Goal: Navigation & Orientation: Find specific page/section

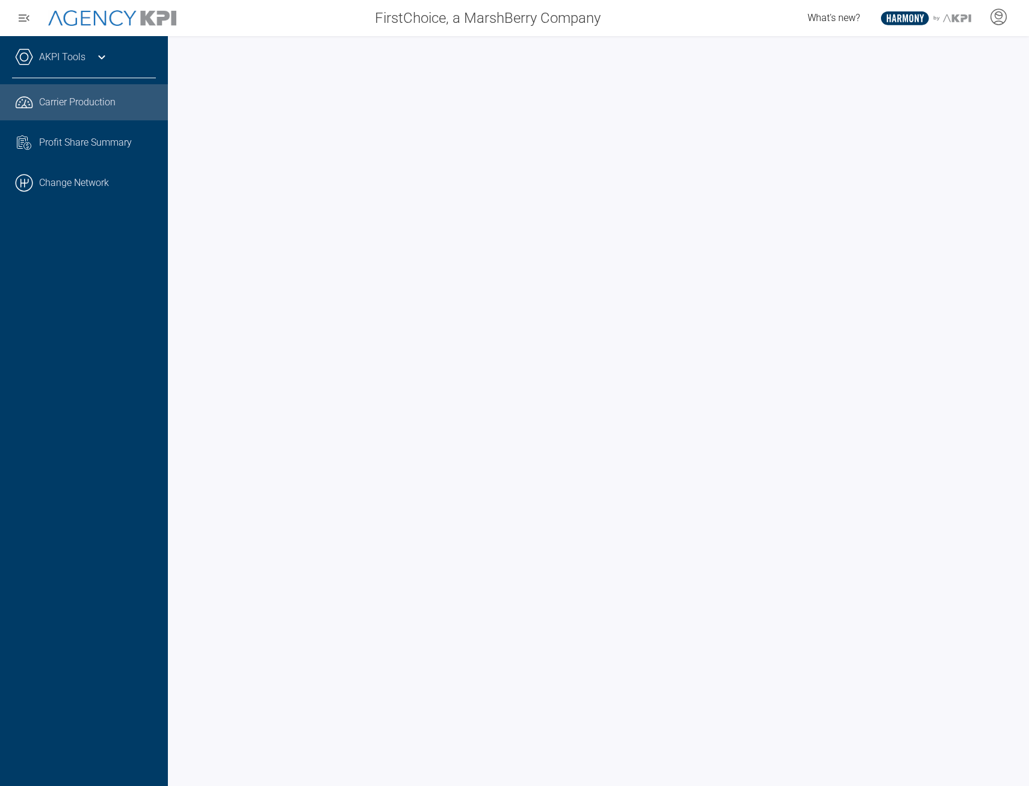
click at [822, 22] on span "What's new?" at bounding box center [833, 17] width 52 height 11
click at [846, 21] on span "What's new?" at bounding box center [833, 17] width 52 height 11
click at [812, 16] on span "What's new?" at bounding box center [833, 17] width 52 height 11
click at [844, 13] on span "What's new?" at bounding box center [833, 17] width 52 height 11
click at [830, 13] on span "What's new?" at bounding box center [833, 17] width 52 height 11
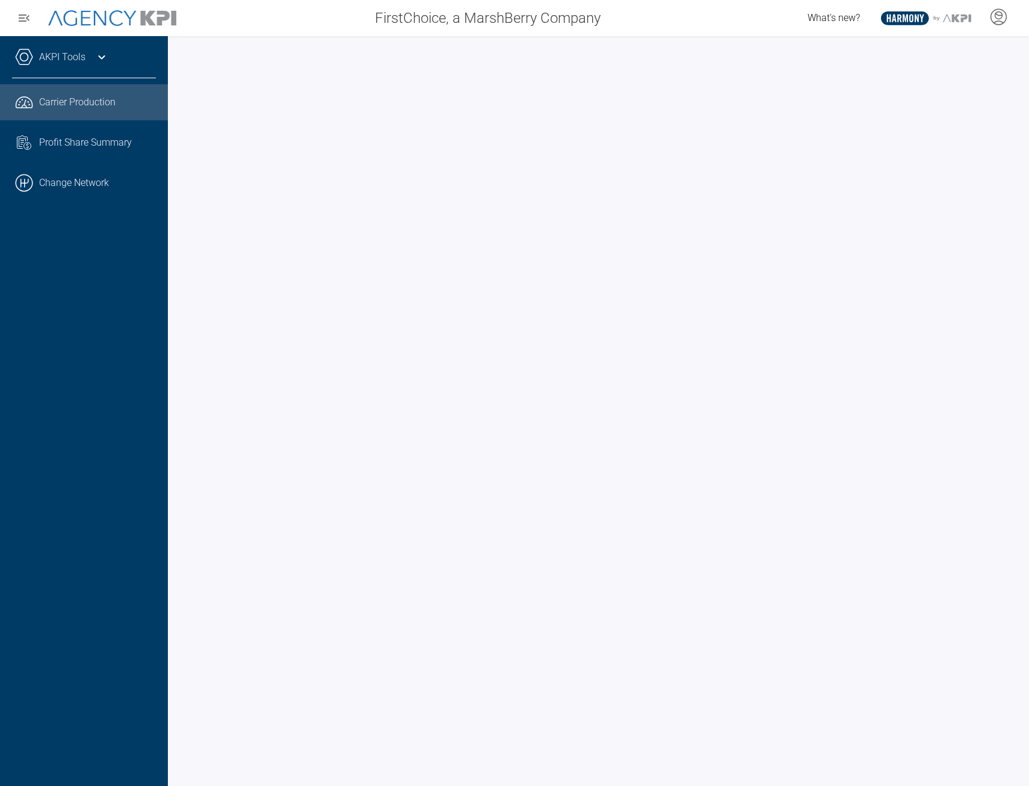
click at [858, 15] on span "What's new?" at bounding box center [833, 17] width 52 height 11
click at [779, 14] on div "What's new? .st0{fill:#003B66;} .st1{fill:#FFFFFF;} .st2{fill:#949698;} Layer 1" at bounding box center [818, 18] width 419 height 24
click at [96, 188] on link ".cls-1{fill:none;stroke:#000;stroke-linecap:round;stroke-linejoin:round;stroke-…" at bounding box center [84, 183] width 168 height 36
click at [828, 18] on span "What's new?" at bounding box center [833, 17] width 52 height 11
click at [849, 18] on span "What's new?" at bounding box center [833, 17] width 52 height 11
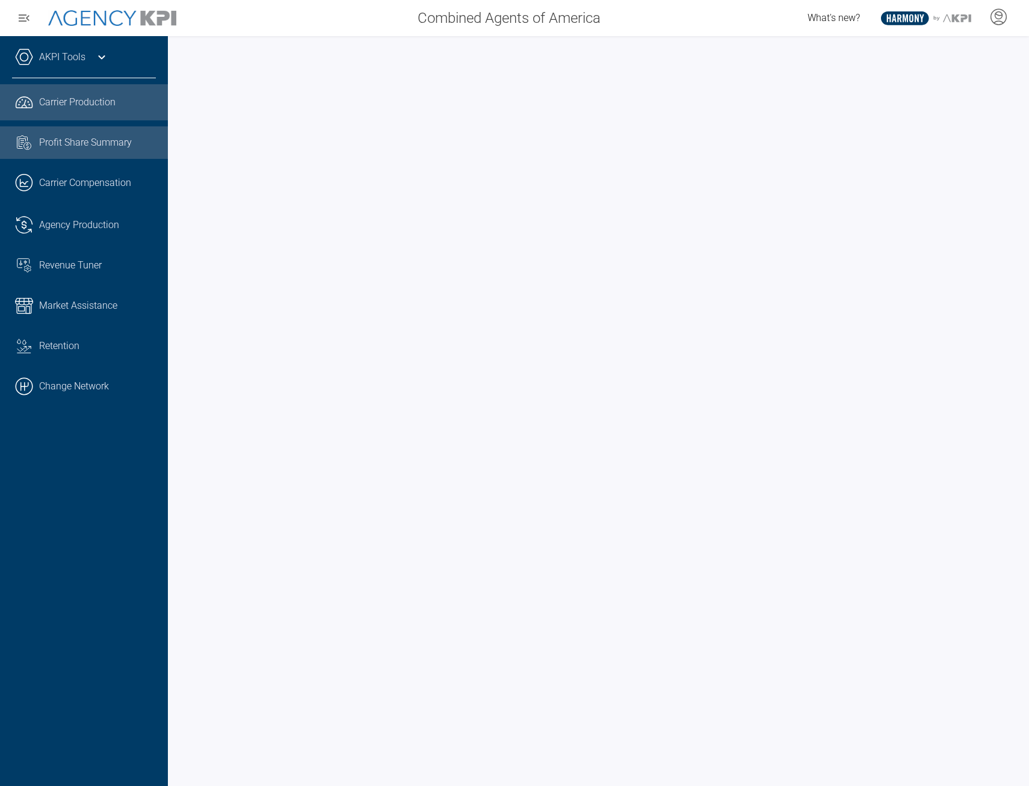
click at [32, 155] on link "Task List Cash Streamline Icon: [URL][DOMAIN_NAME] Profit Share Summary" at bounding box center [84, 142] width 168 height 32
click at [828, 22] on span "What's new?" at bounding box center [833, 17] width 52 height 11
click at [841, 22] on span "What's new?" at bounding box center [833, 17] width 52 height 11
click at [1004, 13] on icon at bounding box center [998, 17] width 18 height 18
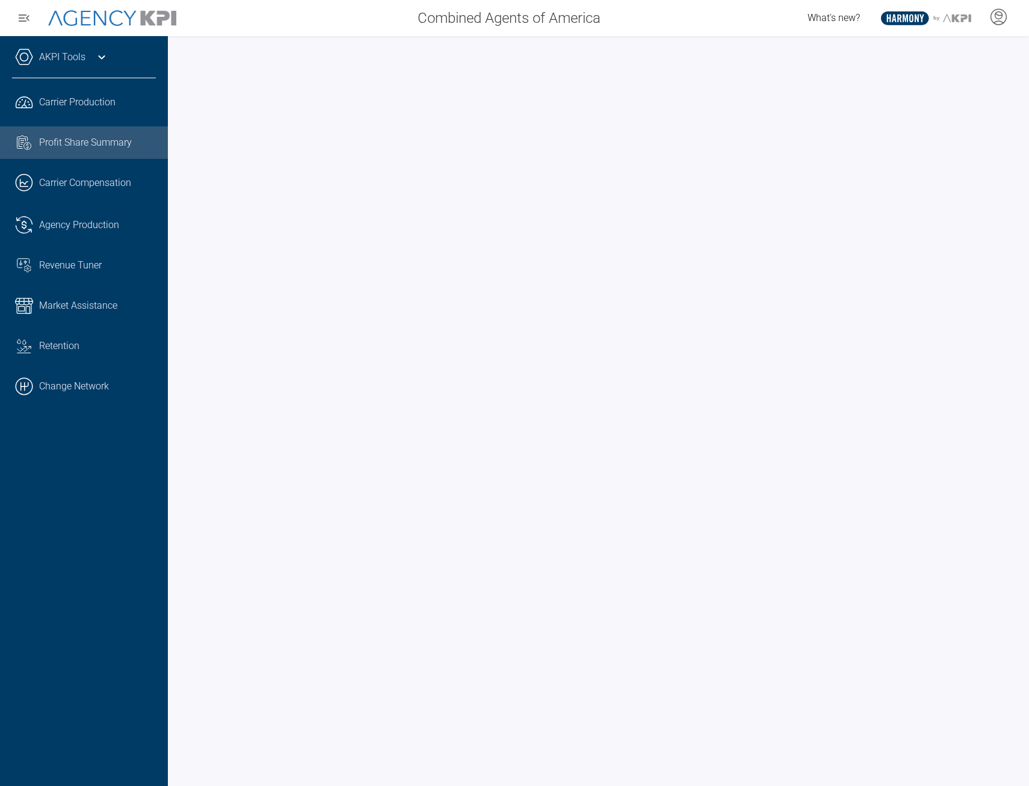
click at [844, 16] on span "What's new?" at bounding box center [833, 17] width 52 height 11
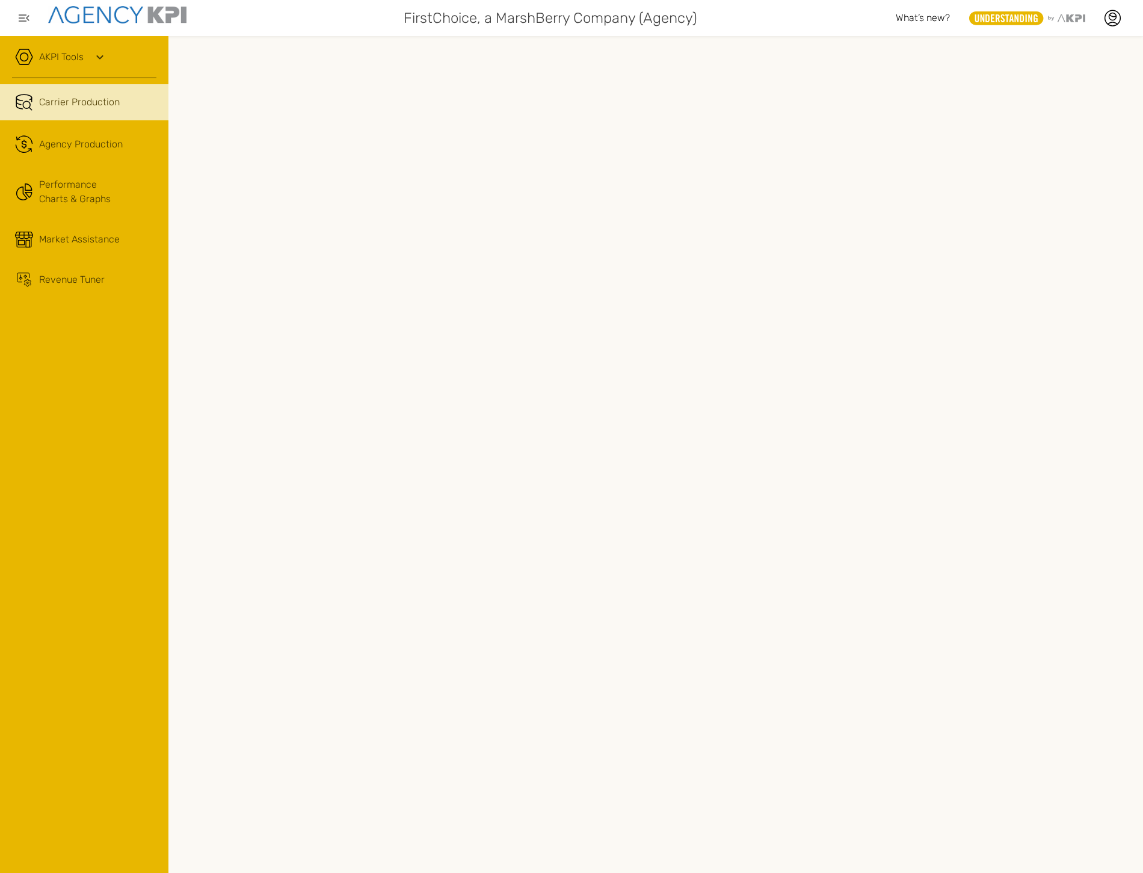
click at [933, 16] on span "What’s new?" at bounding box center [923, 17] width 54 height 11
click at [911, 19] on span "What’s new?" at bounding box center [923, 17] width 54 height 11
click at [929, 20] on span "What’s new?" at bounding box center [923, 17] width 54 height 11
click at [900, 20] on span "What’s new?" at bounding box center [923, 17] width 54 height 11
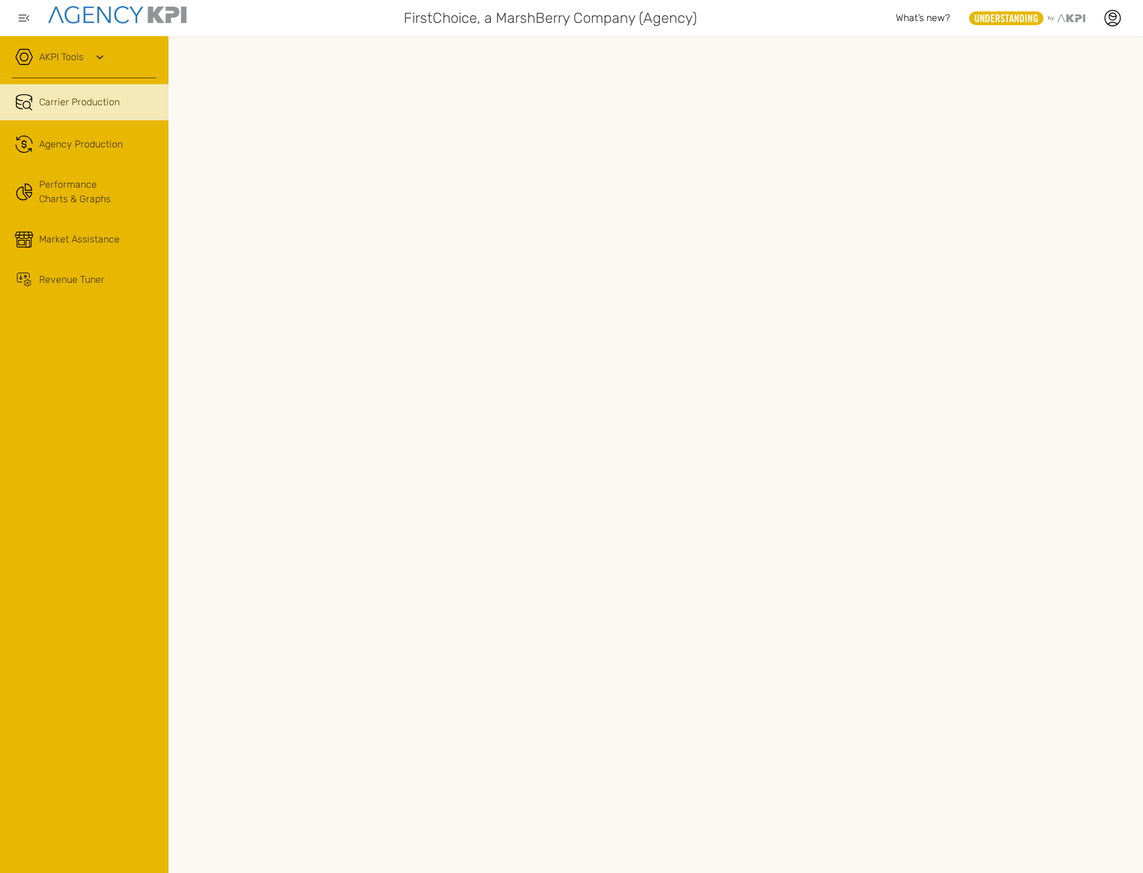
click at [1079, 14] on icon ".st0{fill:#949698;} .st1{fill:rgb(232,183,0);} .st2{fill:#FFFFFF;} Layer 1" at bounding box center [1027, 18] width 116 height 14
click at [924, 19] on span "What’s new?" at bounding box center [923, 17] width 54 height 11
click at [863, 19] on div "FirstChoice, a MarshBerry Company (Agency)" at bounding box center [549, 18] width 694 height 24
click at [776, 14] on div "FirstChoice, a MarshBerry Company (Agency)" at bounding box center [549, 18] width 694 height 24
click at [924, 20] on span "What’s new?" at bounding box center [923, 17] width 54 height 11
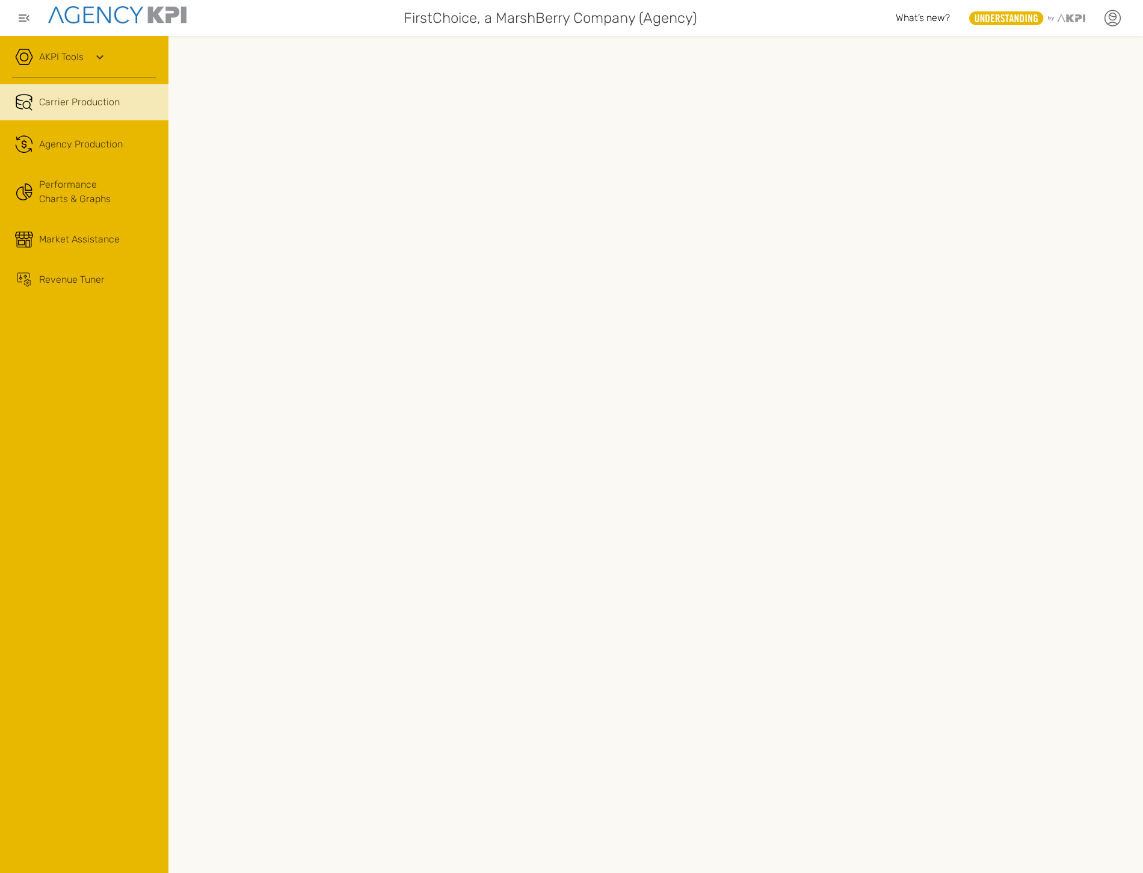
click at [1114, 22] on icon at bounding box center [1113, 23] width 10 height 2
click at [1050, 86] on link "Admin Portal" at bounding box center [1052, 84] width 49 height 10
